Goal: Task Accomplishment & Management: Complete application form

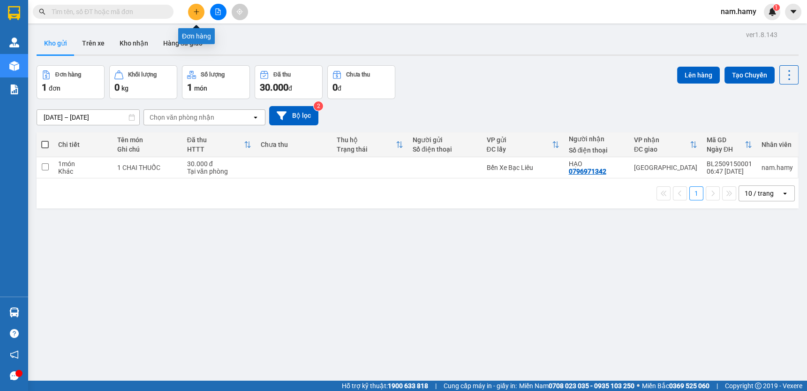
click at [201, 9] on button at bounding box center [196, 12] width 16 height 16
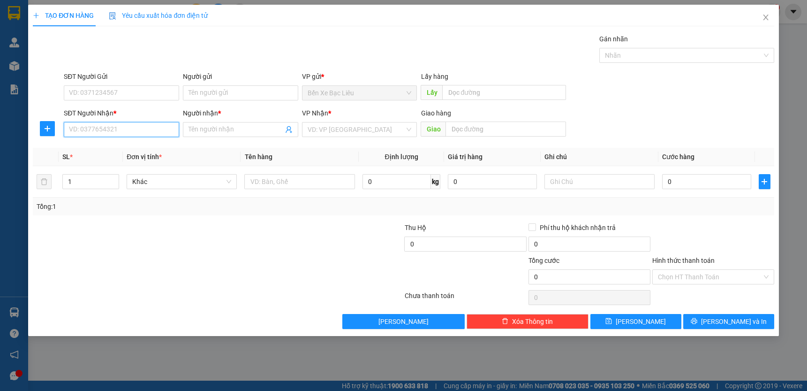
drag, startPoint x: 116, startPoint y: 133, endPoint x: 590, endPoint y: 110, distance: 474.4
click at [117, 132] on input "SĐT Người Nhận *" at bounding box center [121, 129] width 115 height 15
type input "0983070971"
click at [218, 129] on input "Người nhận *" at bounding box center [236, 129] width 95 height 10
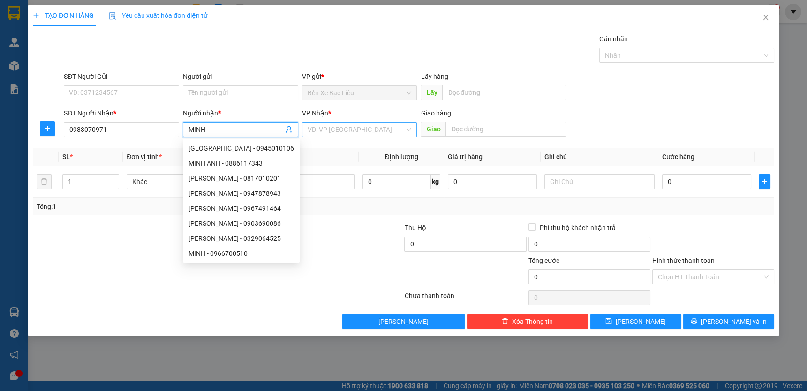
type input "MINH"
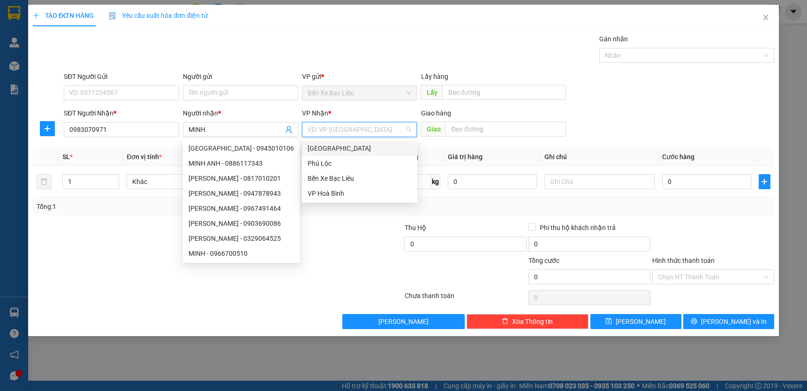
click at [382, 131] on input "search" at bounding box center [357, 129] width 98 height 14
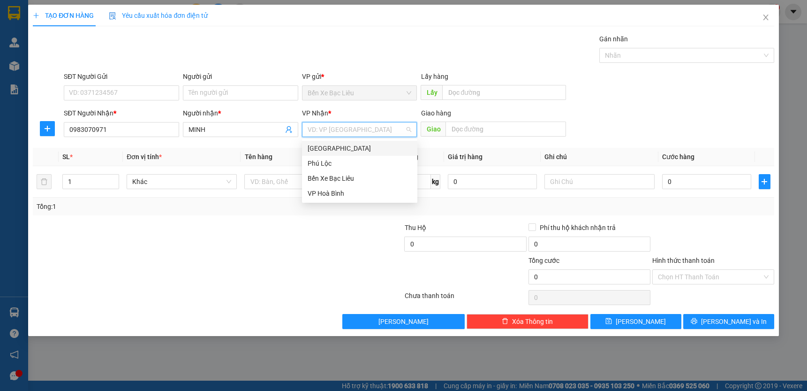
click at [384, 141] on div "[GEOGRAPHIC_DATA]" at bounding box center [359, 148] width 115 height 15
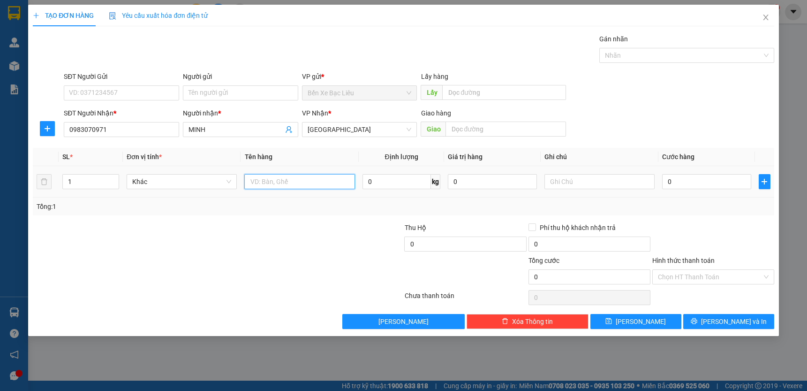
click at [317, 188] on input "text" at bounding box center [299, 181] width 110 height 15
type input "1 THÙNG"
click at [664, 182] on input "0" at bounding box center [706, 181] width 89 height 15
type input "4"
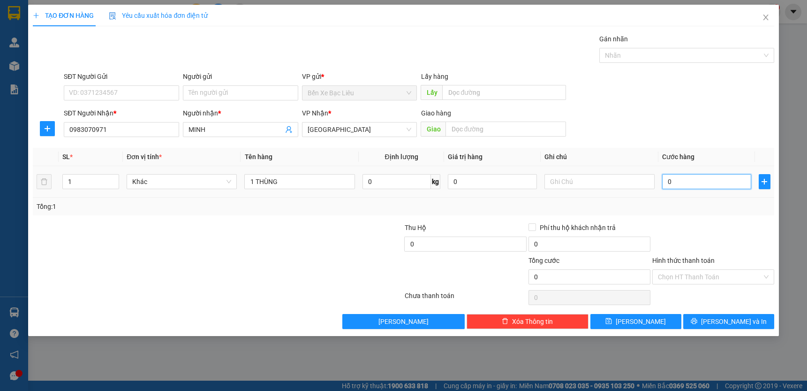
type input "4"
type input "40"
type input "40.000"
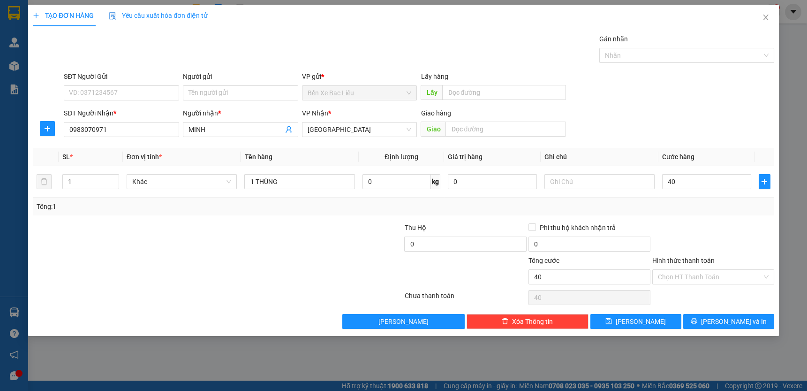
type input "40.000"
click at [680, 215] on div "Transit Pickup Surcharge Ids Transit Deliver Surcharge Ids Transit Deliver Surc…" at bounding box center [404, 181] width 742 height 295
click at [715, 275] on input "Hình thức thanh toán" at bounding box center [710, 277] width 104 height 14
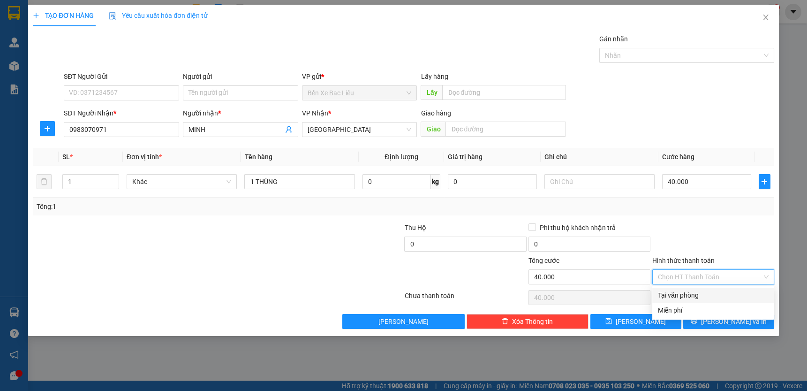
click at [715, 289] on div "Tại văn phòng" at bounding box center [714, 295] width 122 height 15
type input "0"
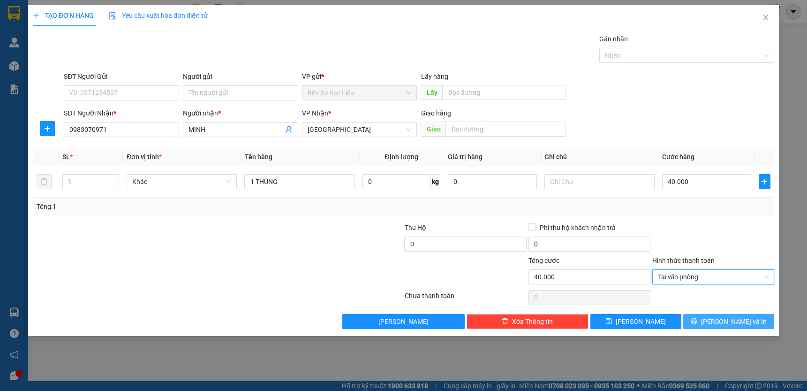
click at [724, 316] on span "[PERSON_NAME] và In" at bounding box center [734, 321] width 66 height 10
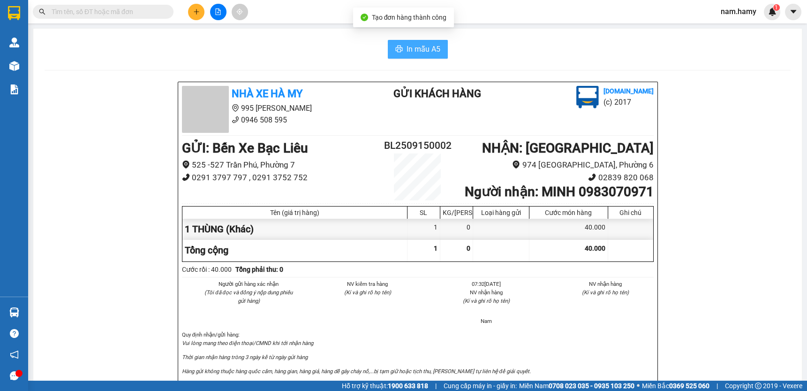
click at [421, 55] on button "In mẫu A5" at bounding box center [418, 49] width 60 height 19
click at [197, 10] on icon "plus" at bounding box center [196, 11] width 7 height 7
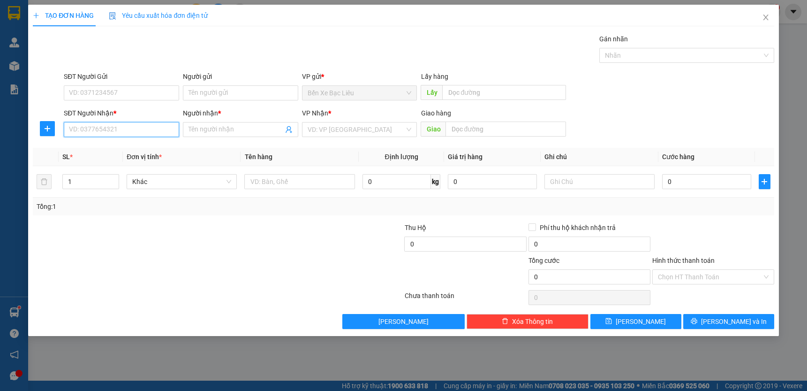
click at [134, 132] on input "SĐT Người Nhận *" at bounding box center [121, 129] width 115 height 15
click at [126, 148] on div "0903000822 - BÌNH" at bounding box center [121, 148] width 104 height 10
type input "0903000822"
type input "BÌNH"
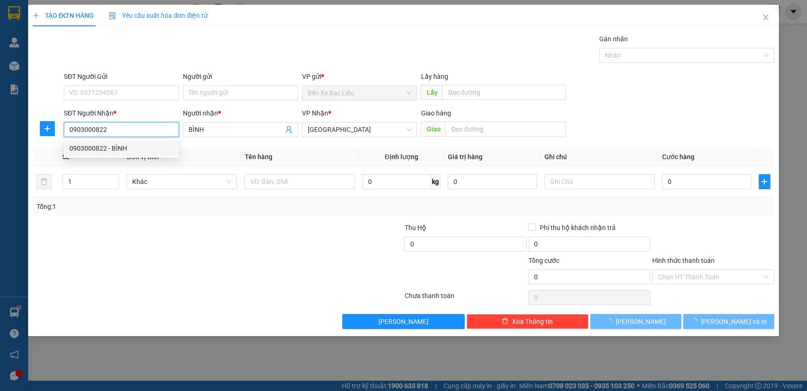
type input "40.000"
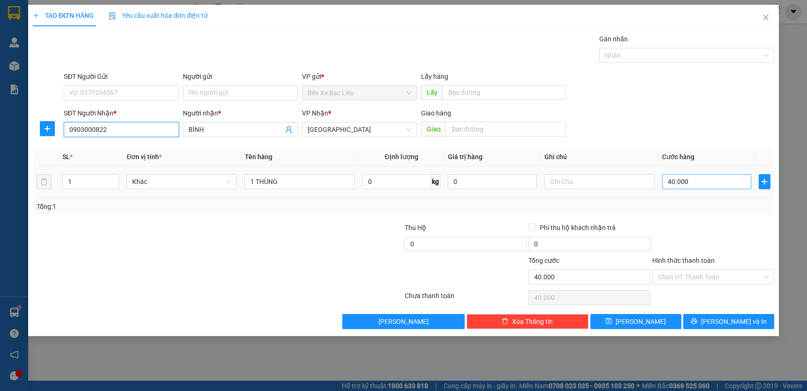
type input "0903000822"
click at [694, 181] on input "40.000" at bounding box center [706, 181] width 89 height 15
type input "0"
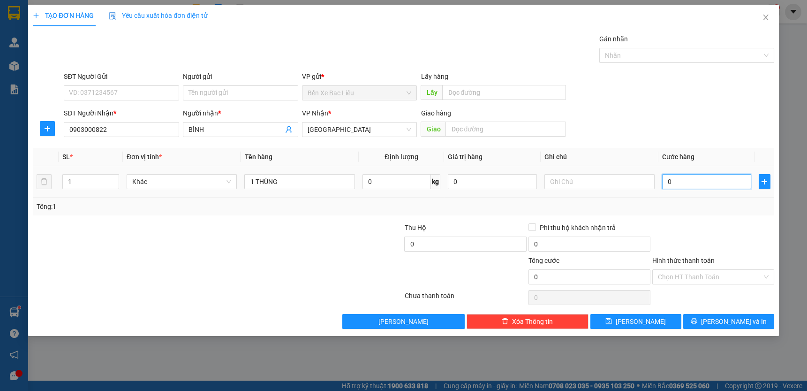
type input "50"
type input "50.000"
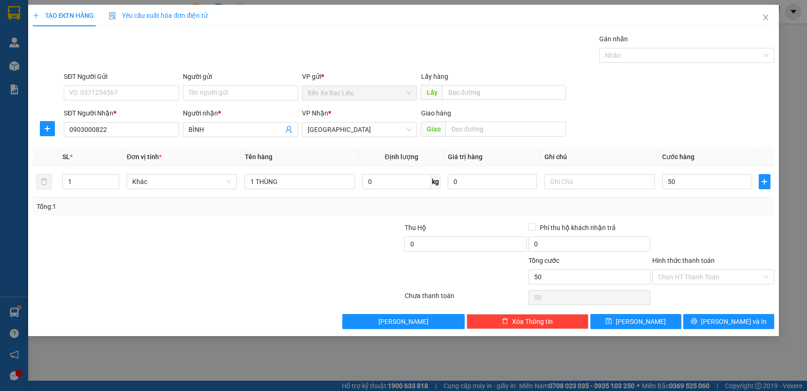
type input "50.000"
click at [693, 221] on div "Transit Pickup Surcharge Ids Transit Deliver Surcharge Ids Transit Deliver Surc…" at bounding box center [404, 181] width 742 height 295
click at [699, 275] on input "Hình thức thanh toán" at bounding box center [710, 277] width 104 height 14
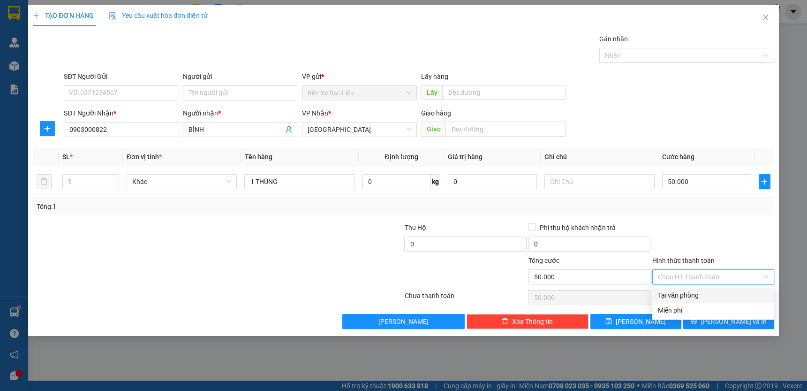
click at [692, 295] on div "Tại văn phòng" at bounding box center [713, 295] width 111 height 10
type input "0"
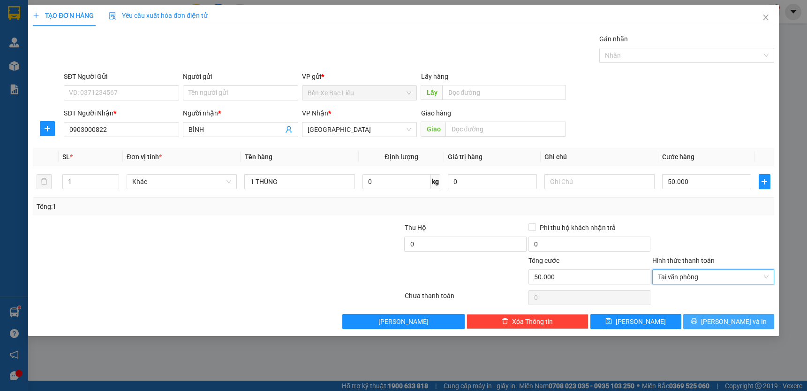
click at [711, 317] on button "[PERSON_NAME] và In" at bounding box center [729, 321] width 91 height 15
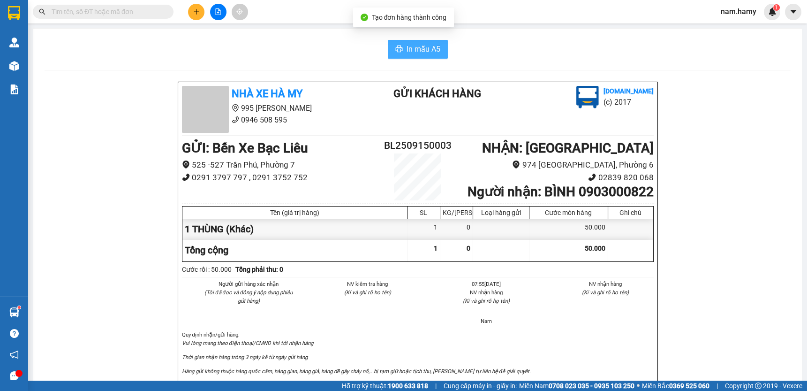
click at [408, 47] on span "In mẫu A5" at bounding box center [424, 49] width 34 height 12
